Goal: Information Seeking & Learning: Learn about a topic

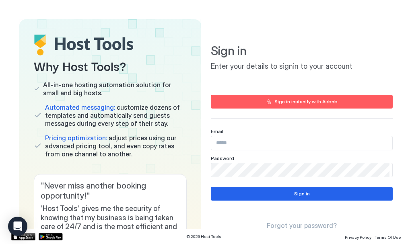
click at [234, 142] on input "Input Field" at bounding box center [301, 143] width 181 height 14
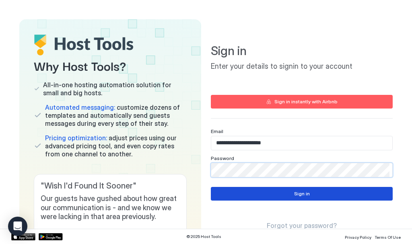
click at [302, 192] on div "Sign in" at bounding box center [302, 193] width 16 height 7
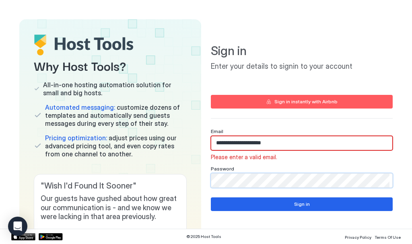
click at [10, 141] on div "Why Host Tools? All-in-one hosting automation solution for small and big hosts.…" at bounding box center [206, 114] width 412 height 229
click at [305, 201] on button "Sign in" at bounding box center [302, 204] width 182 height 14
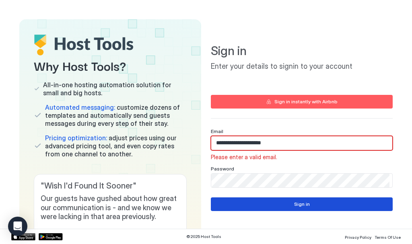
click at [292, 199] on button "Sign in" at bounding box center [302, 204] width 182 height 14
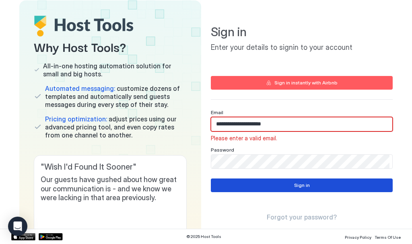
scroll to position [40, 0]
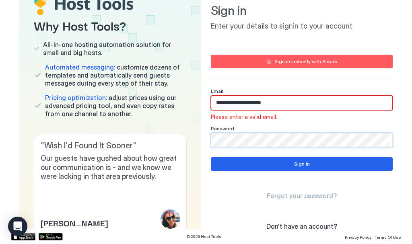
click at [276, 101] on input "**********" at bounding box center [301, 103] width 181 height 14
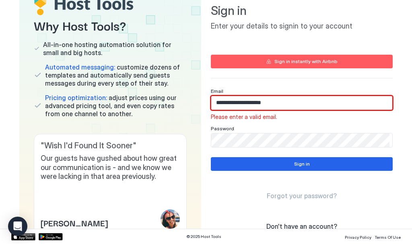
drag, startPoint x: 240, startPoint y: 98, endPoint x: 161, endPoint y: 83, distance: 80.7
click at [155, 98] on div "Why Host Tools? All-in-one hosting automation solution for small and big hosts.…" at bounding box center [205, 114] width 373 height 271
type input "*"
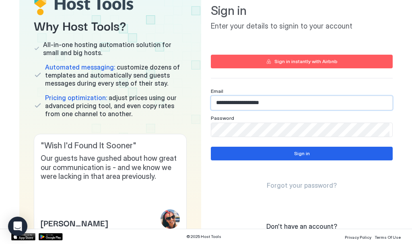
type input "**********"
click at [167, 130] on div "Why Host Tools? All-in-one hosting automation solution for small and big hosts.…" at bounding box center [205, 114] width 373 height 271
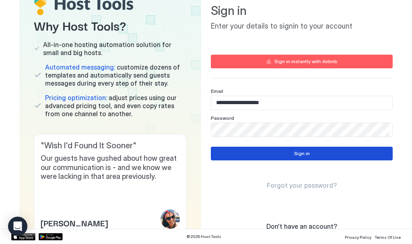
click at [302, 154] on div "Sign in" at bounding box center [302, 153] width 16 height 7
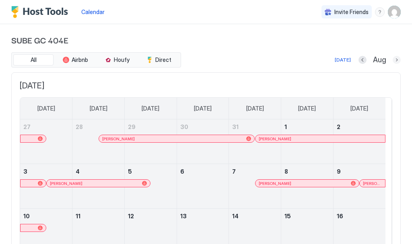
click at [392, 58] on button "Next month" at bounding box center [396, 60] width 8 height 8
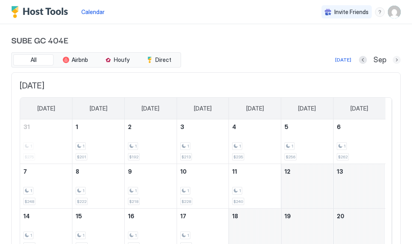
click at [392, 61] on button "Next month" at bounding box center [396, 60] width 8 height 8
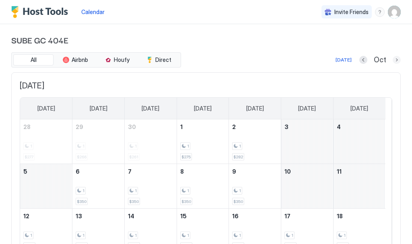
click at [392, 59] on button "Next month" at bounding box center [396, 60] width 8 height 8
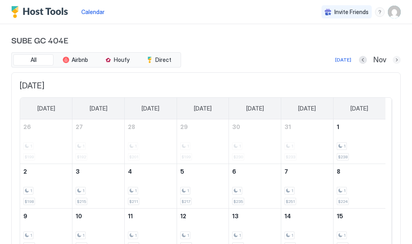
click at [392, 58] on button "Next month" at bounding box center [396, 60] width 8 height 8
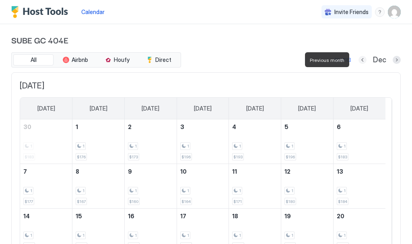
click at [358, 59] on button "Previous month" at bounding box center [362, 60] width 8 height 8
click at [359, 59] on button "Previous month" at bounding box center [363, 60] width 8 height 8
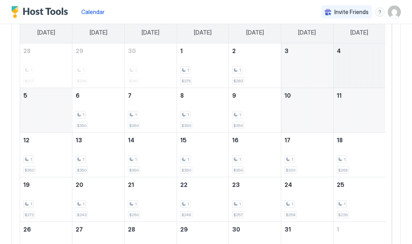
scroll to position [80, 0]
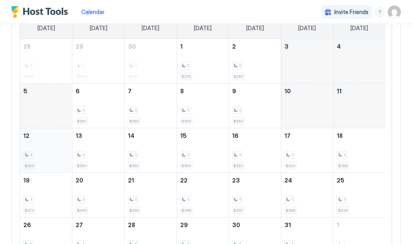
click at [49, 147] on div "1 $350" at bounding box center [45, 150] width 45 height 38
